Goal: Find contact information: Find contact information

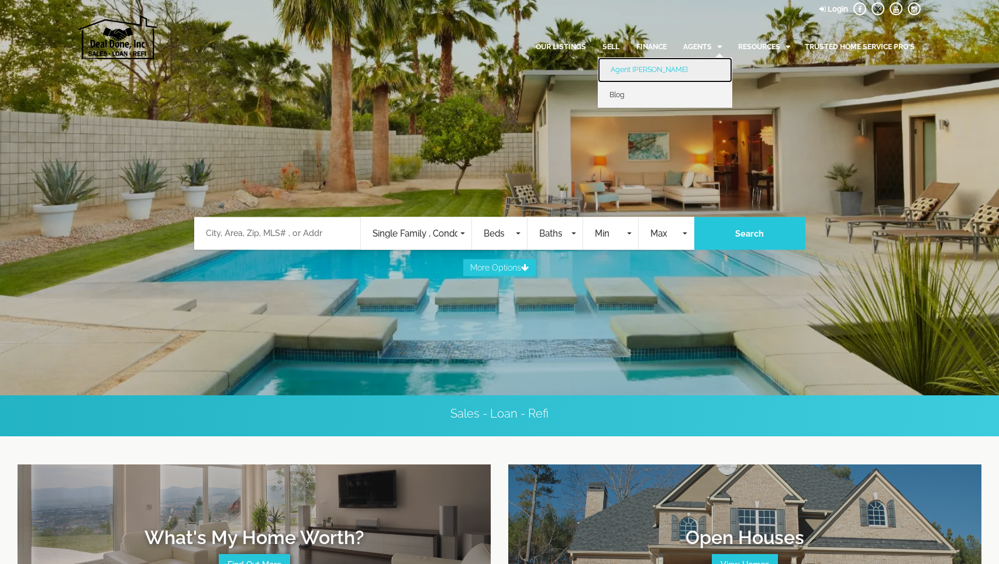
click at [640, 67] on link "Agent [PERSON_NAME]" at bounding box center [665, 69] width 135 height 25
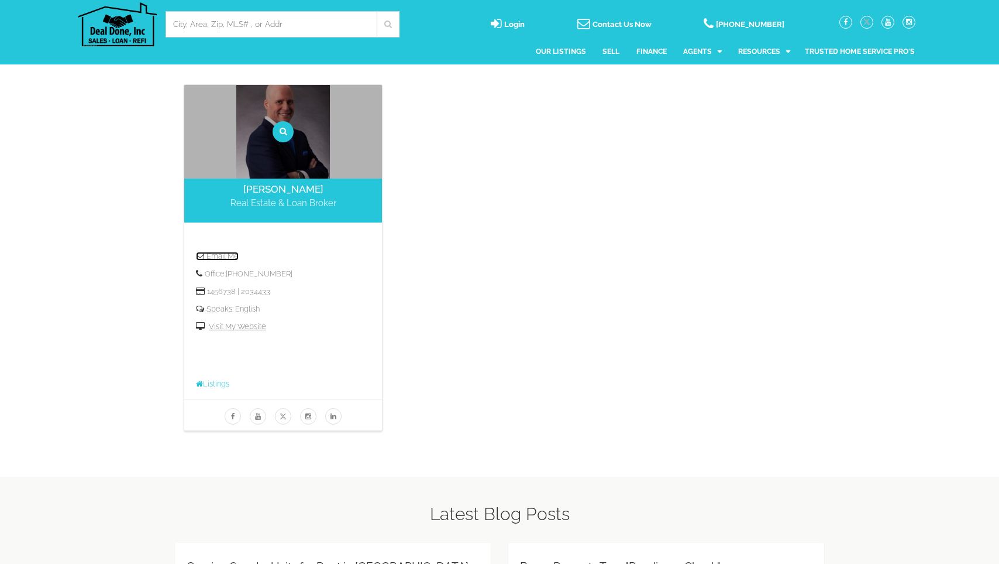
click at [232, 258] on link "Email Me" at bounding box center [217, 256] width 43 height 9
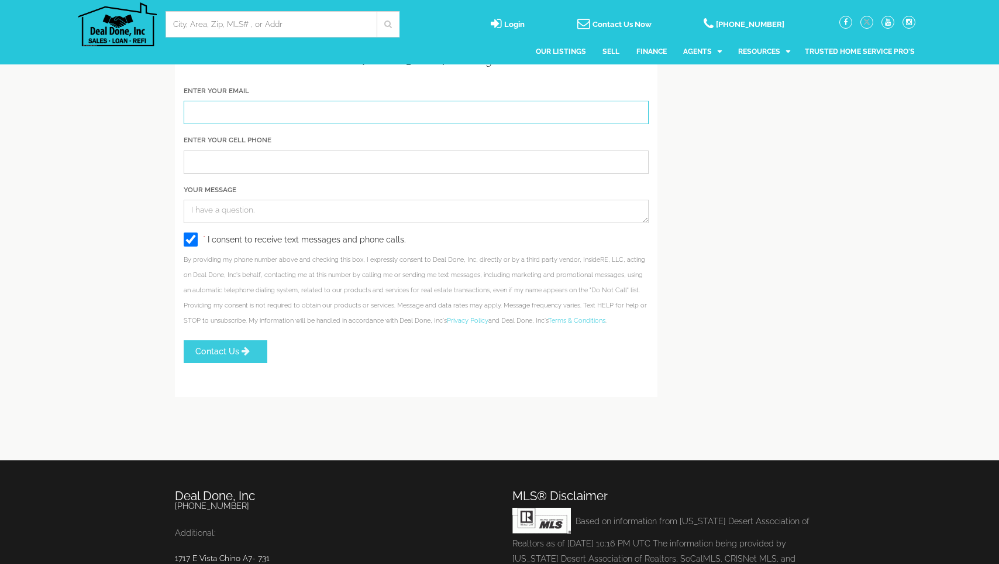
drag, startPoint x: 215, startPoint y: 120, endPoint x: 242, endPoint y: 138, distance: 32.1
click at [217, 122] on input "Enter Your Email" at bounding box center [416, 112] width 465 height 23
type input "marketanalyst1010@gmail.com"
type input "626-563-2751"
click at [226, 222] on textarea "Your Message" at bounding box center [416, 211] width 465 height 23
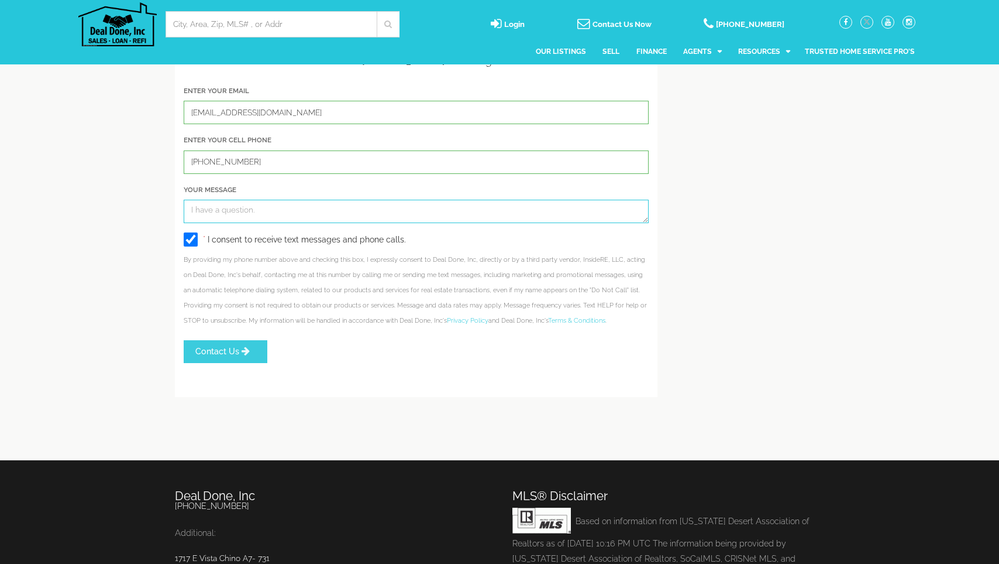
paste textarea "Hello, I hope this message finds you well. I'm looking for a single-family hous…"
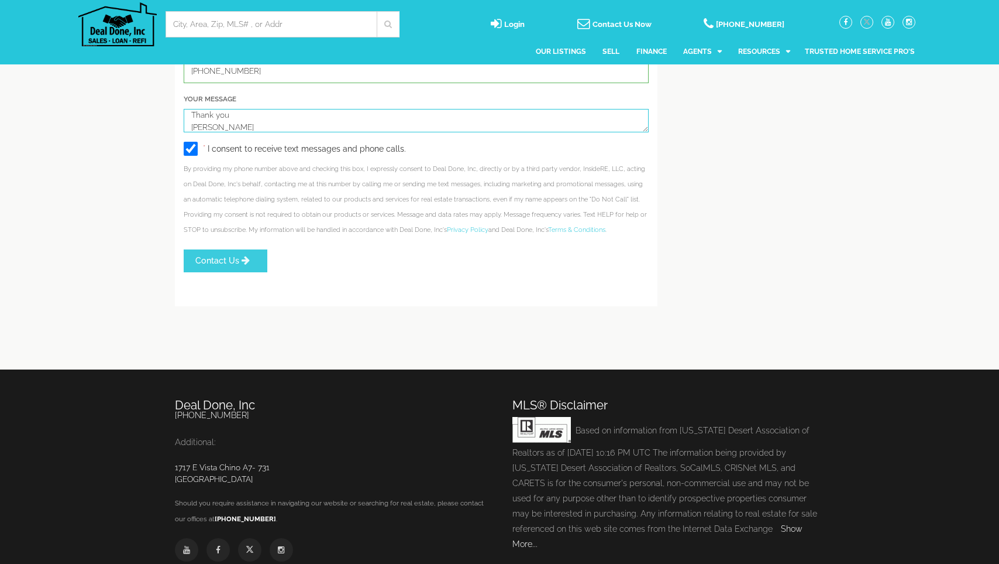
scroll to position [2201, 0]
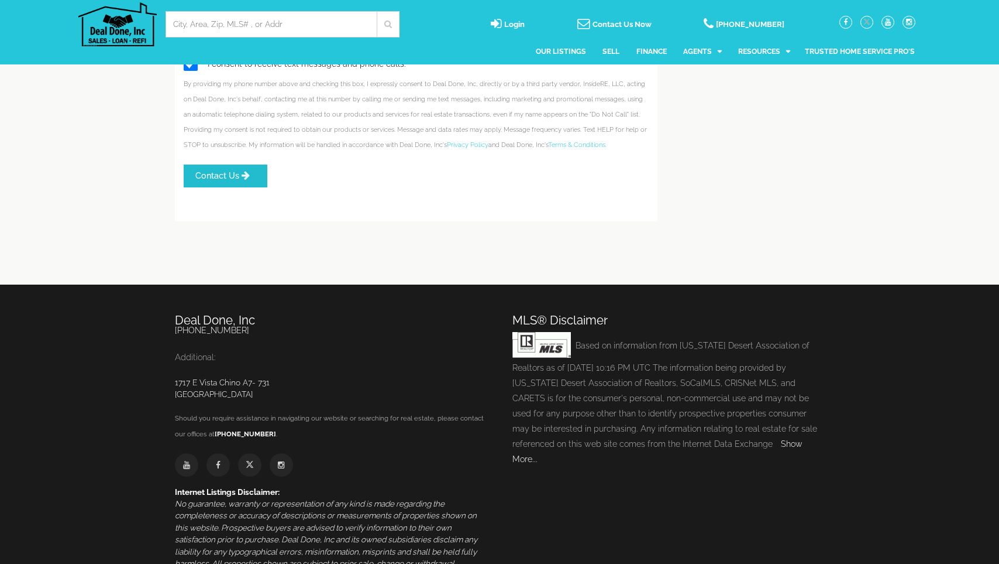
type textarea "Hello, I hope this message finds you well. I'm looking for a single-family hous…"
click at [232, 180] on span "Contact Us" at bounding box center [217, 175] width 44 height 9
